Goal: Task Accomplishment & Management: Use online tool/utility

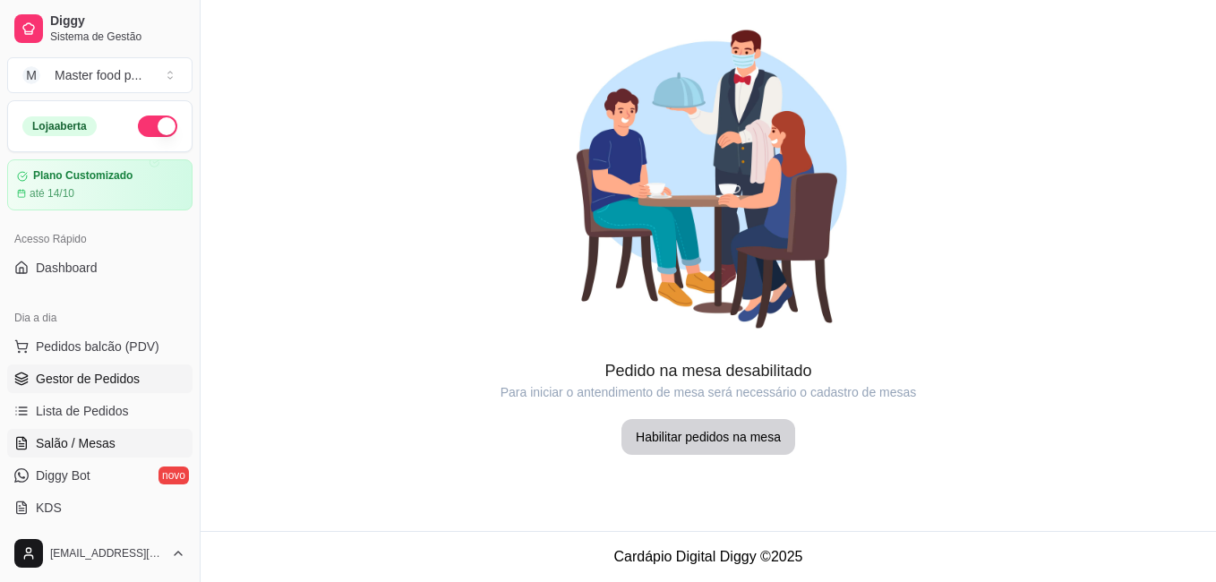
click at [95, 369] on link "Gestor de Pedidos" at bounding box center [99, 379] width 185 height 29
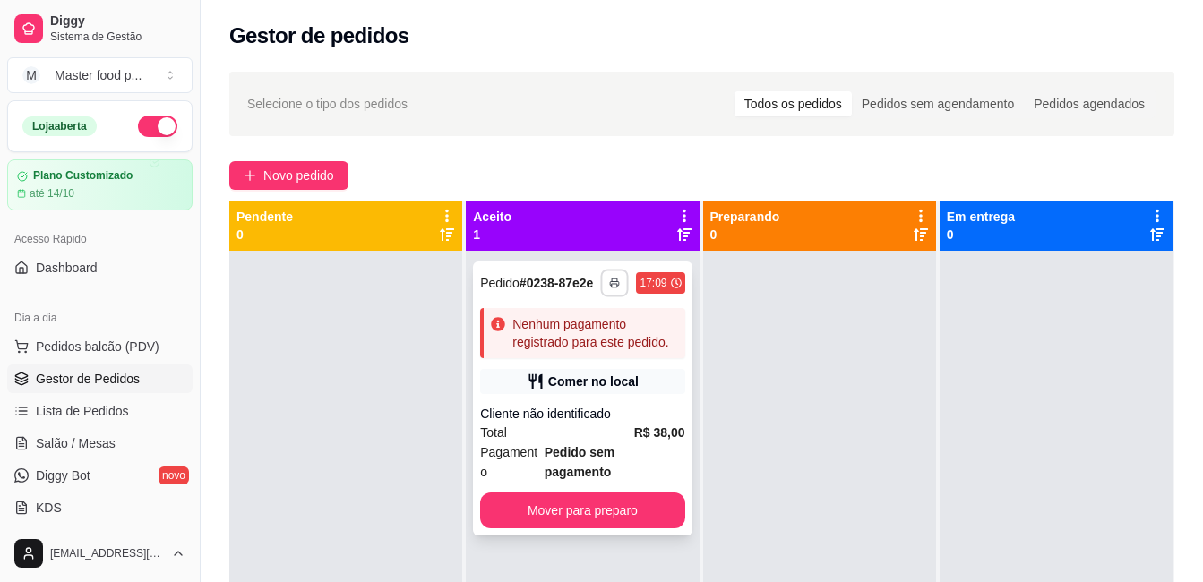
click at [613, 288] on rect "button" at bounding box center [615, 286] width 5 height 4
click at [611, 282] on icon "button" at bounding box center [615, 284] width 9 height 4
click at [607, 291] on button "button" at bounding box center [614, 283] width 29 height 29
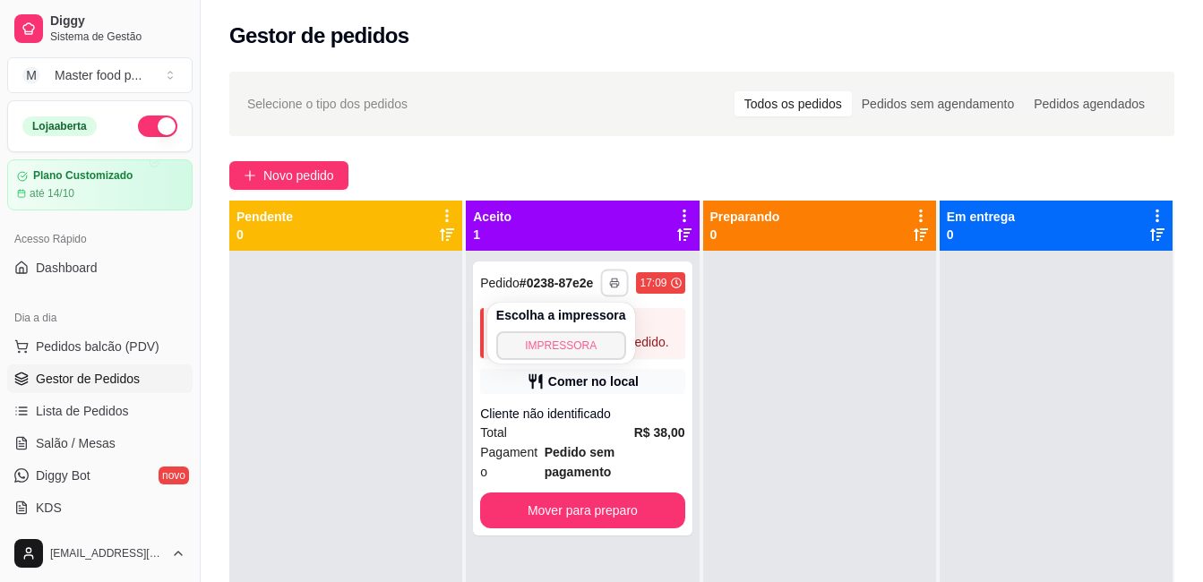
click at [594, 346] on button "IMPRESSORA" at bounding box center [561, 345] width 130 height 29
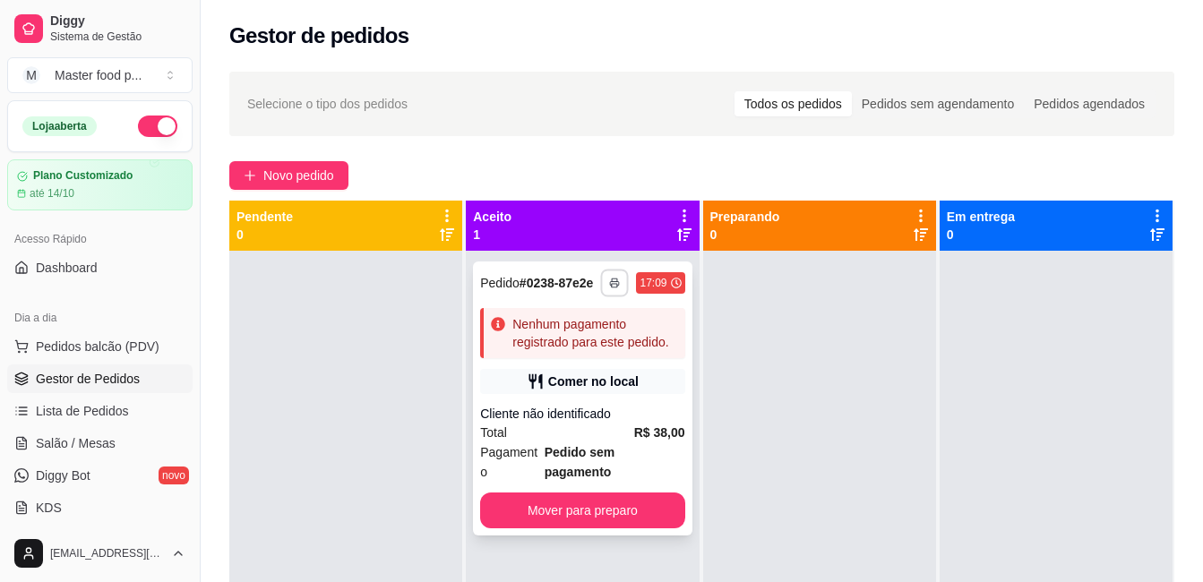
click at [606, 277] on button "button" at bounding box center [615, 283] width 28 height 28
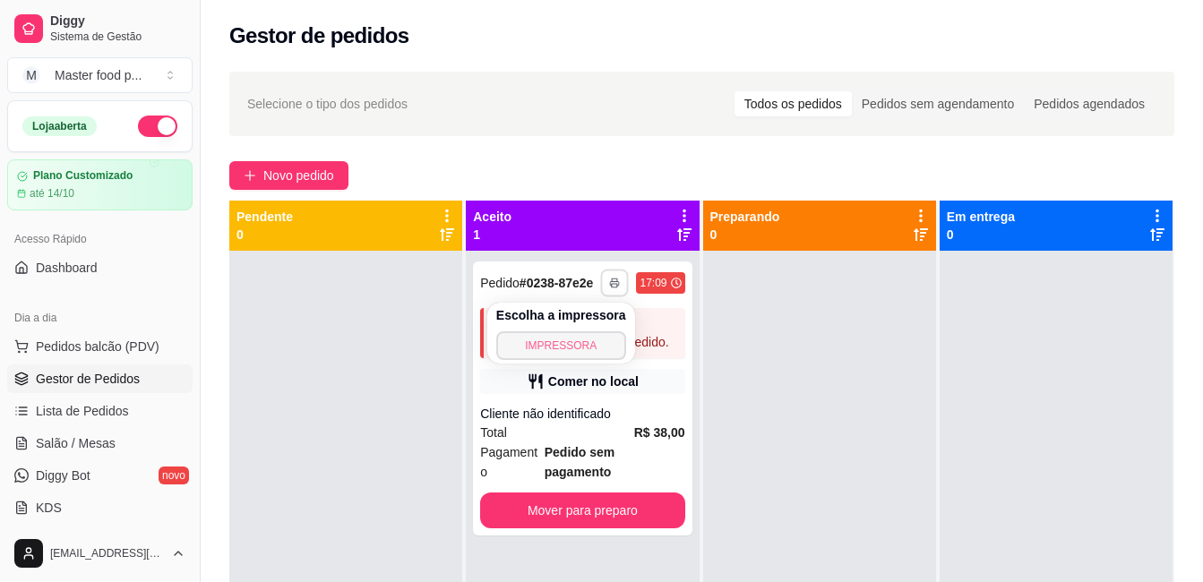
click at [582, 342] on button "IMPRESSORA" at bounding box center [561, 345] width 130 height 29
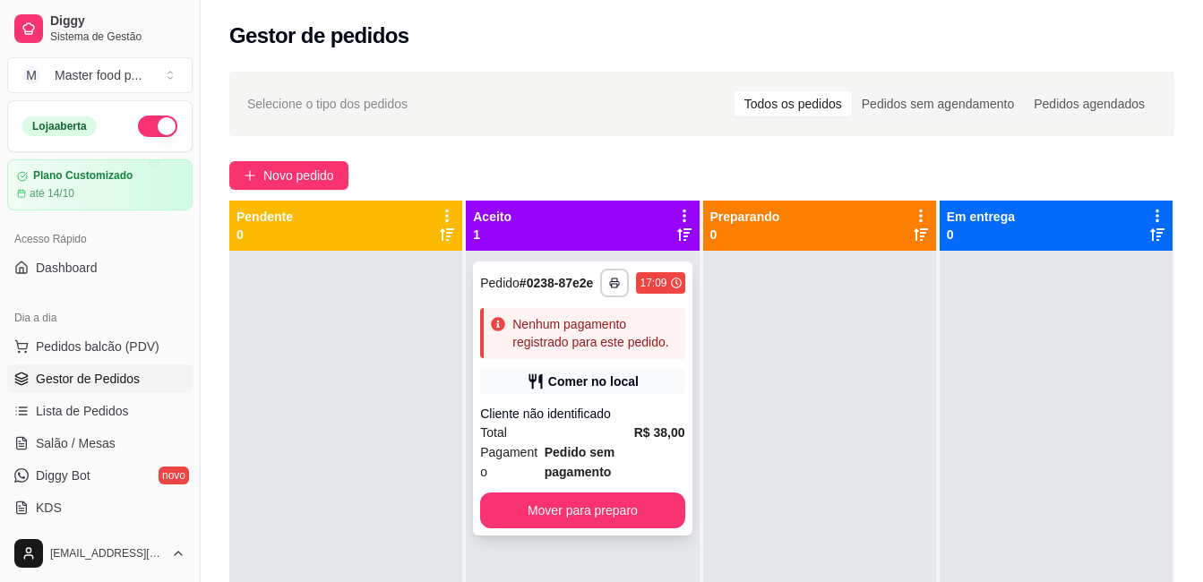
click at [552, 335] on div "Nenhum pagamento registrado para este pedido." at bounding box center [594, 333] width 165 height 36
click at [611, 275] on button "button" at bounding box center [614, 283] width 29 height 29
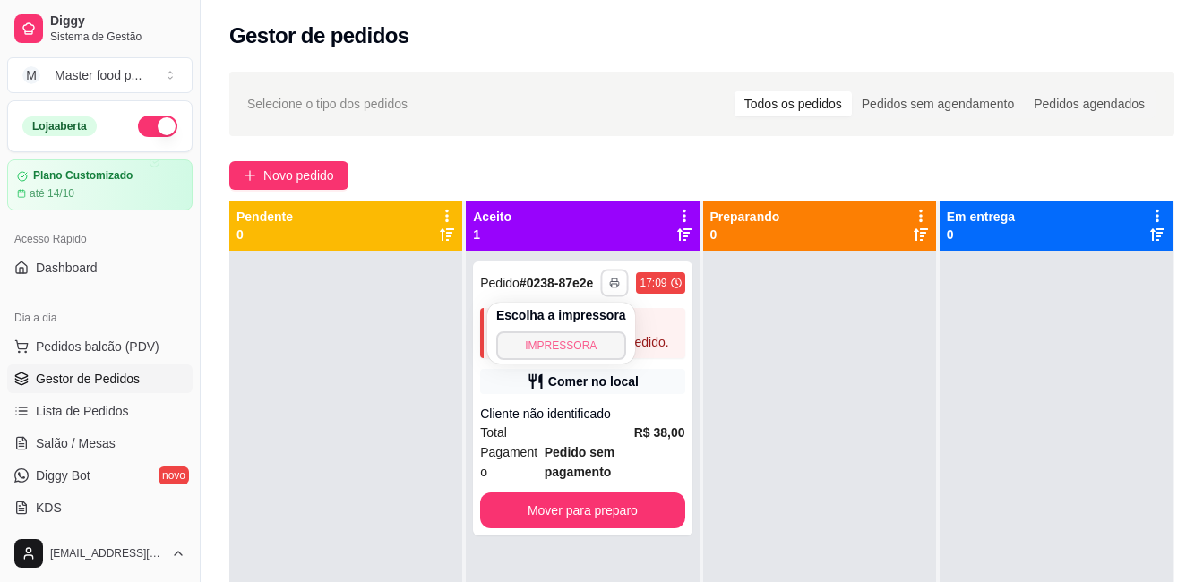
click at [606, 337] on button "IMPRESSORA" at bounding box center [561, 345] width 130 height 29
drag, startPoint x: 27, startPoint y: 593, endPoint x: -4, endPoint y: 621, distance: 41.2
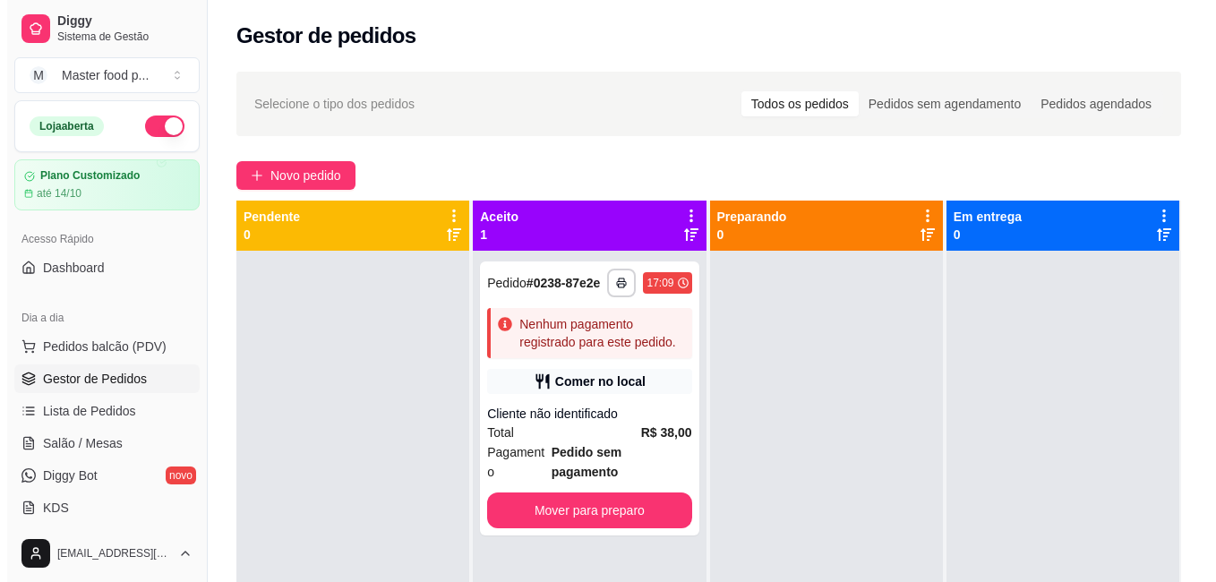
scroll to position [3, 0]
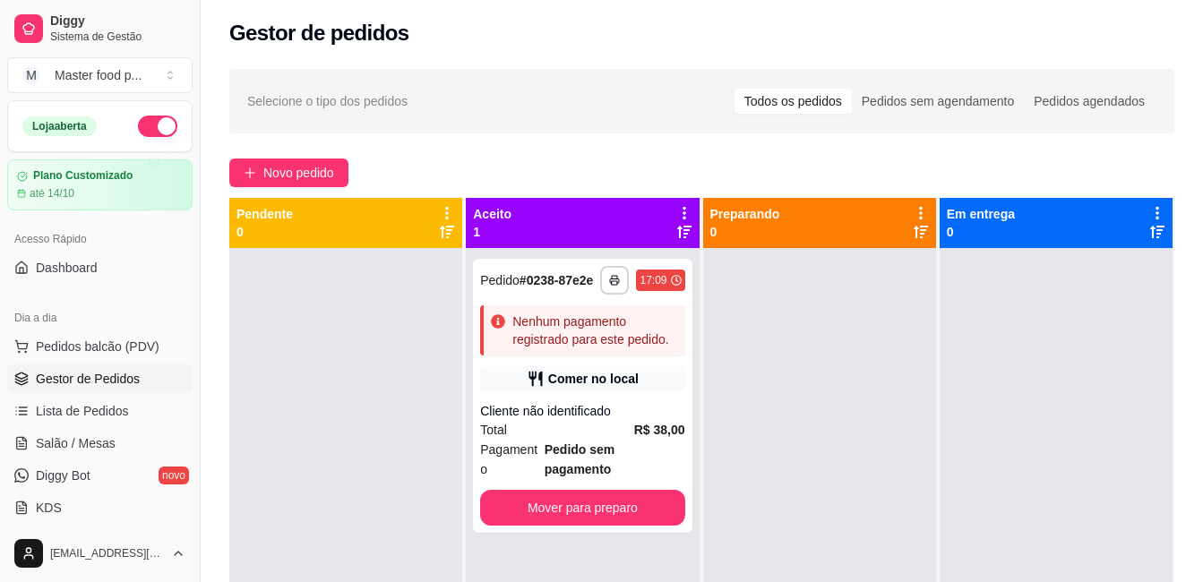
click at [744, 408] on div at bounding box center [819, 539] width 233 height 582
click at [604, 286] on button "button" at bounding box center [614, 280] width 29 height 29
click at [556, 347] on button "IMPRESSORA" at bounding box center [560, 343] width 125 height 28
click at [586, 326] on div "Nenhum pagamento registrado para este pedido." at bounding box center [594, 331] width 165 height 36
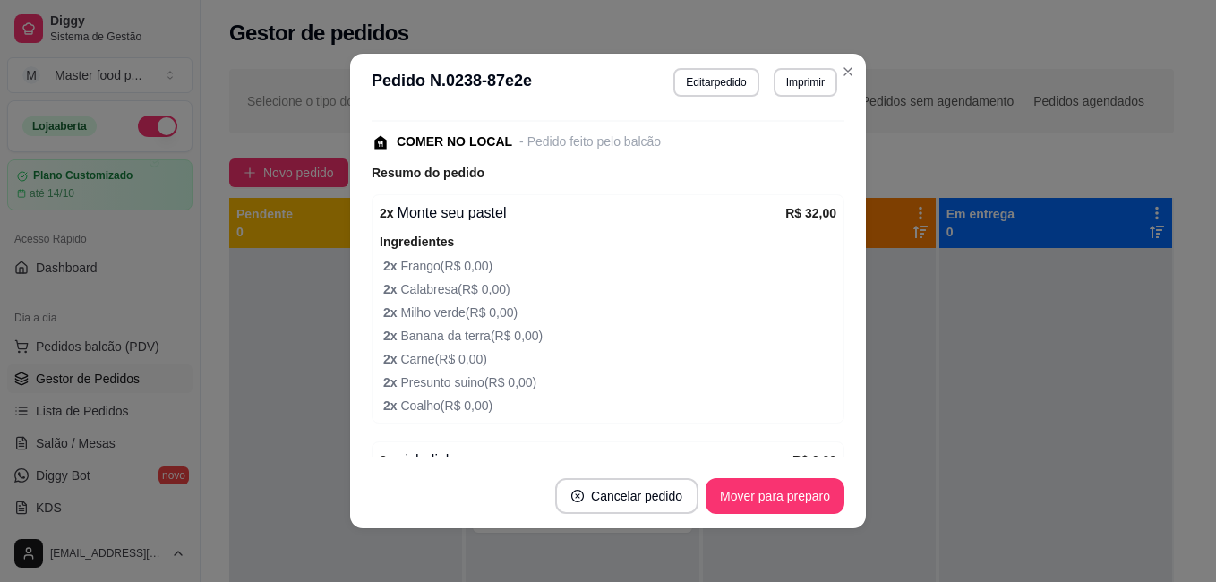
scroll to position [269, 0]
